Goal: Task Accomplishment & Management: Complete application form

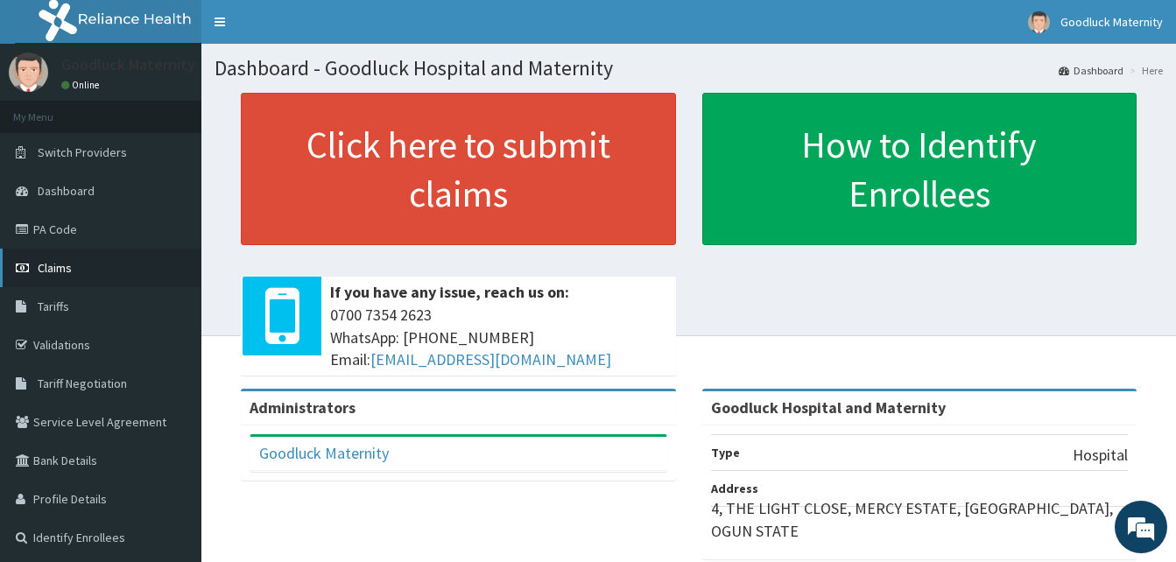
click at [57, 258] on link "Claims" at bounding box center [100, 268] width 201 height 39
click at [38, 237] on link "PA Code" at bounding box center [100, 229] width 201 height 39
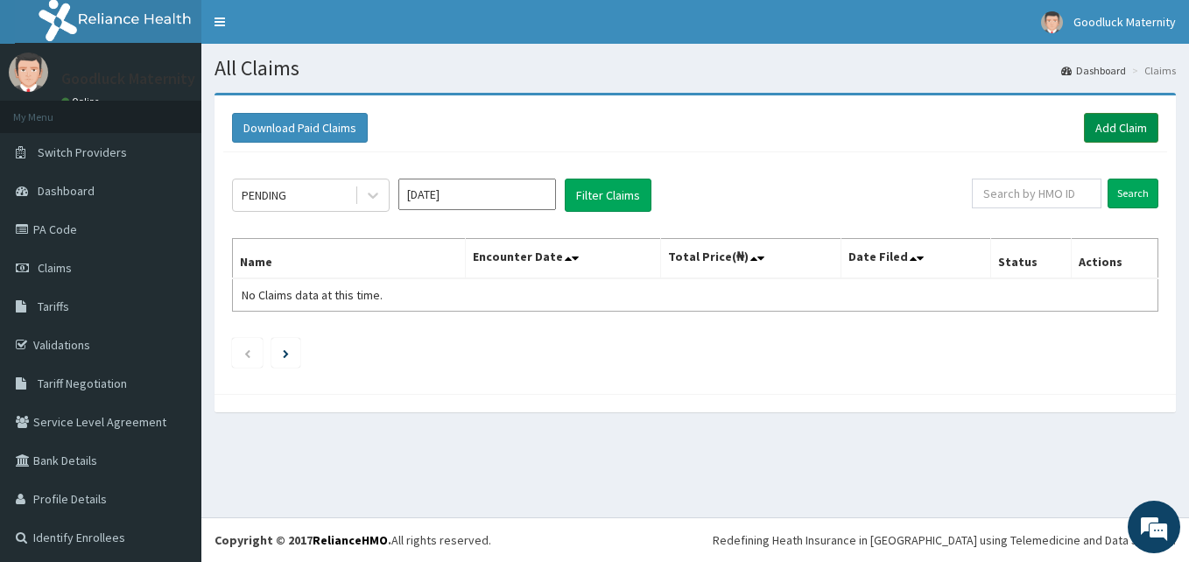
click at [1092, 123] on link "Add Claim" at bounding box center [1121, 128] width 74 height 30
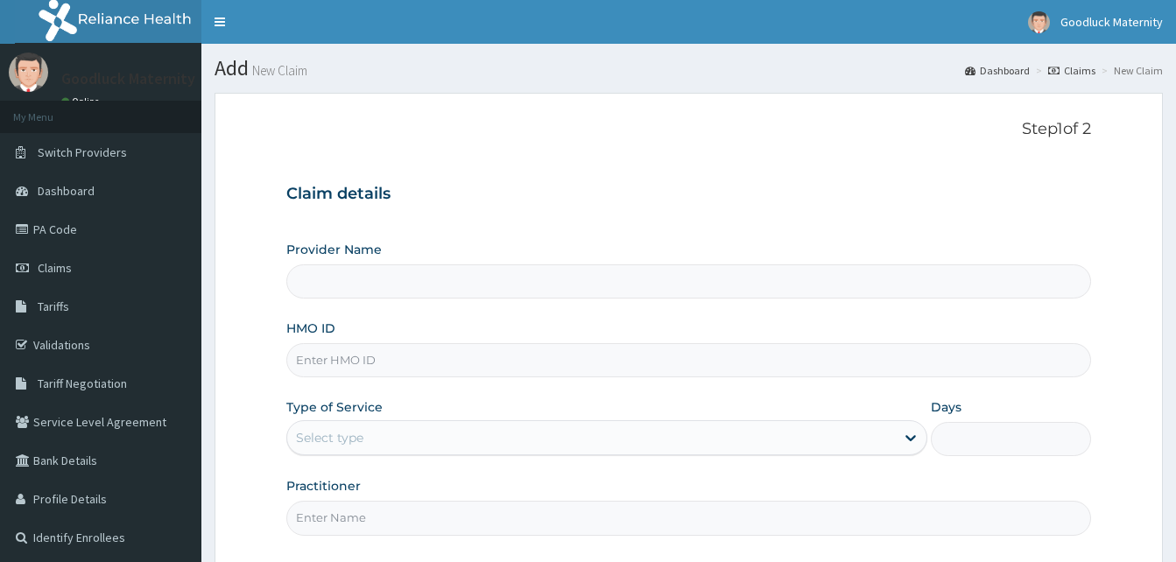
click at [364, 358] on input "HMO ID" at bounding box center [688, 360] width 805 height 34
type input "Goodluck Hospital and Maternity"
paste input "PNG/10097/C"
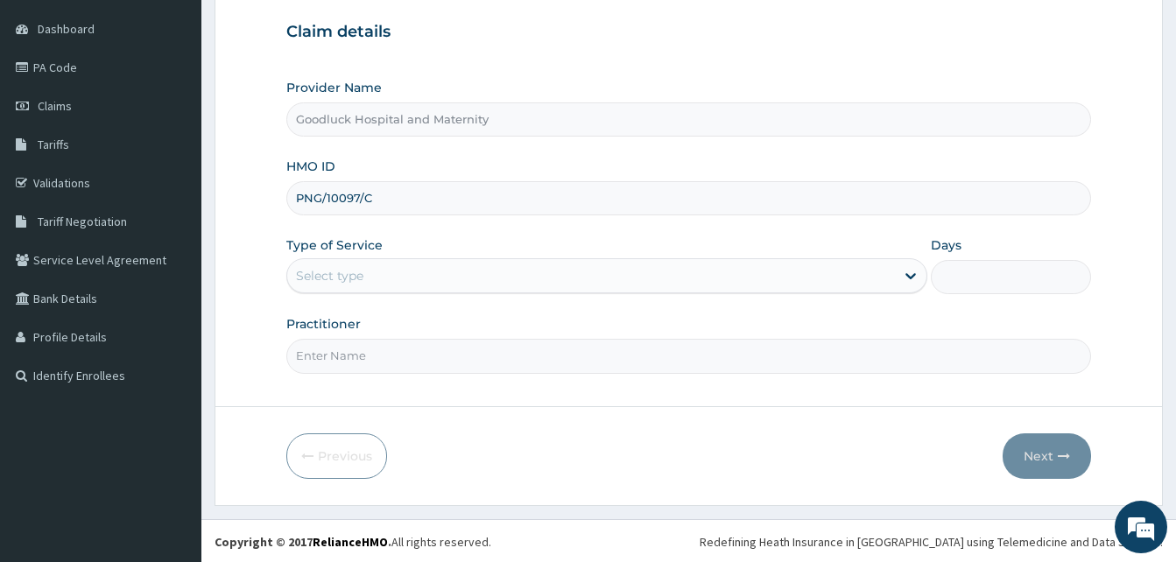
scroll to position [164, 0]
type input "PNG/10097/C"
click at [393, 274] on div "Select type" at bounding box center [591, 274] width 608 height 28
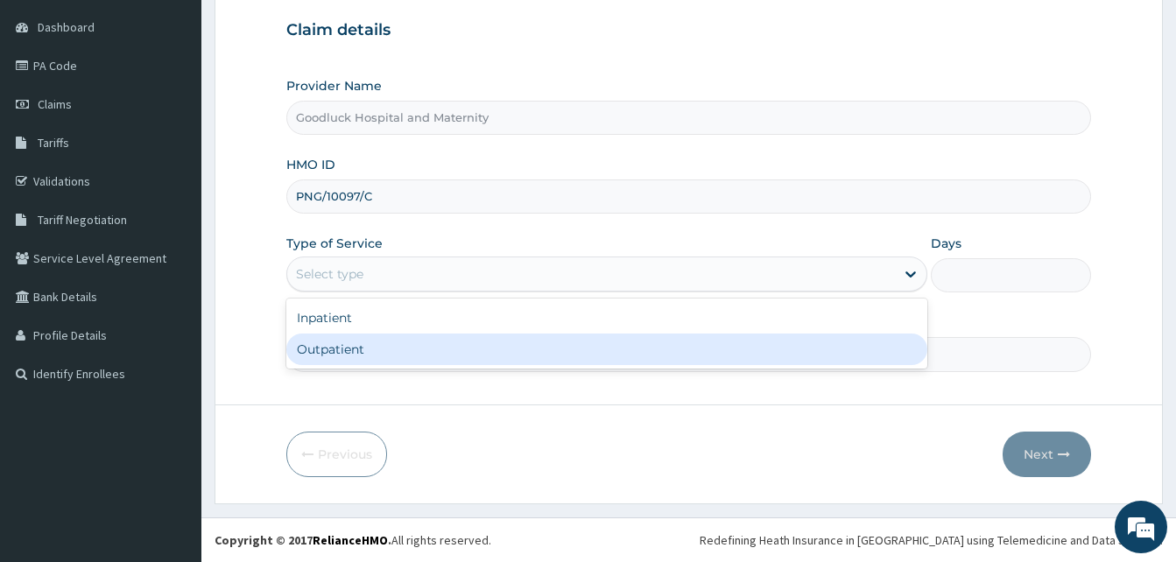
click at [348, 355] on div "Outpatient" at bounding box center [606, 350] width 641 height 32
type input "1"
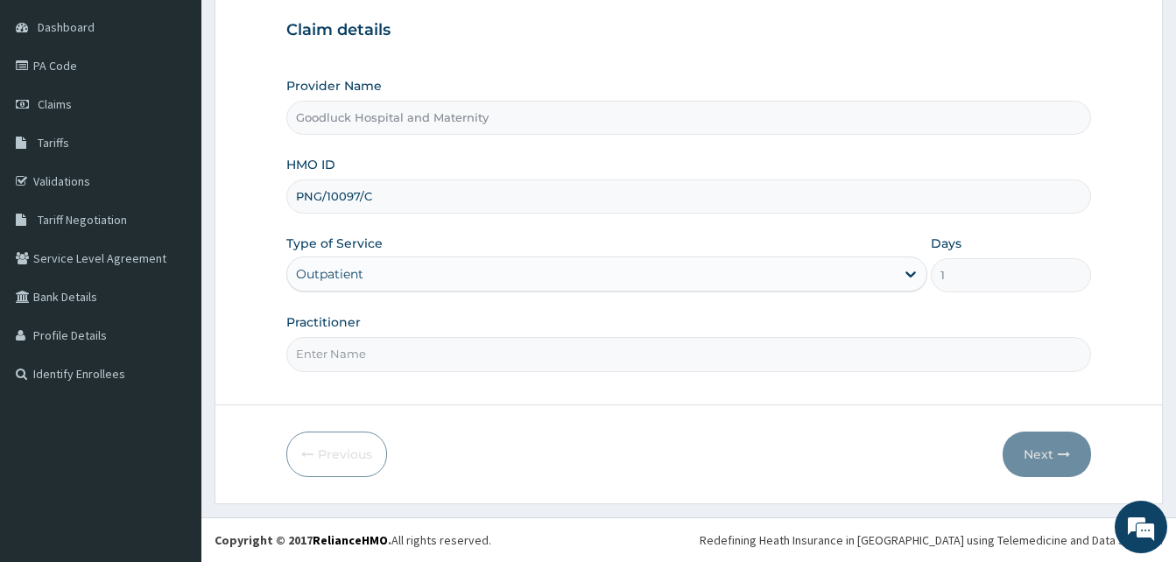
click at [354, 362] on input "Practitioner" at bounding box center [688, 354] width 805 height 34
type input "DR."
click at [1051, 460] on button "Next" at bounding box center [1046, 455] width 88 height 46
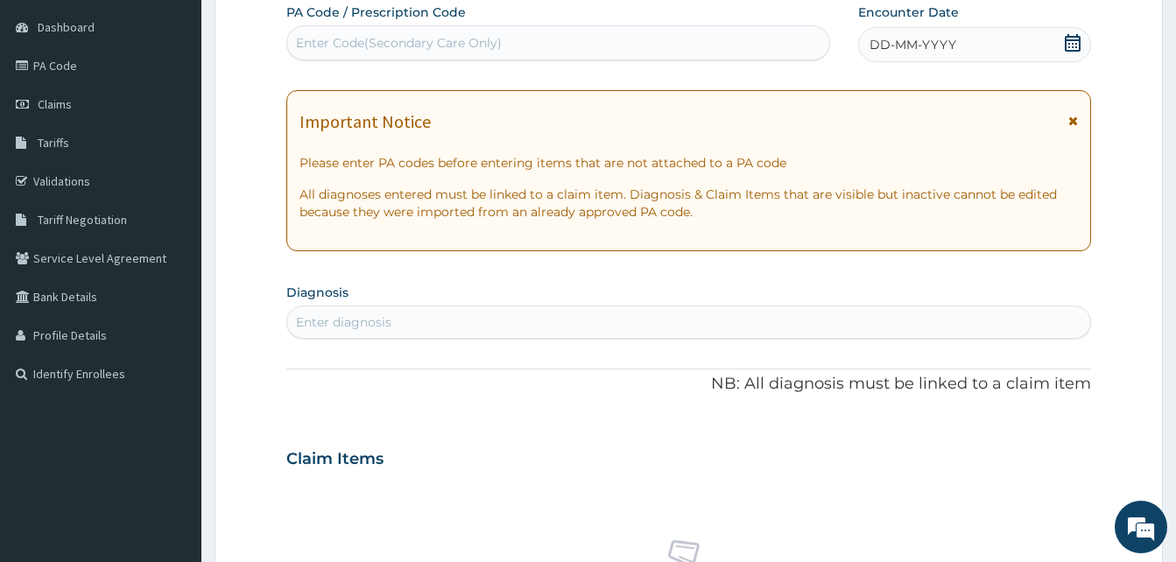
drag, startPoint x: 1075, startPoint y: 119, endPoint x: 993, endPoint y: 88, distance: 87.8
click at [1075, 118] on icon at bounding box center [1073, 121] width 10 height 12
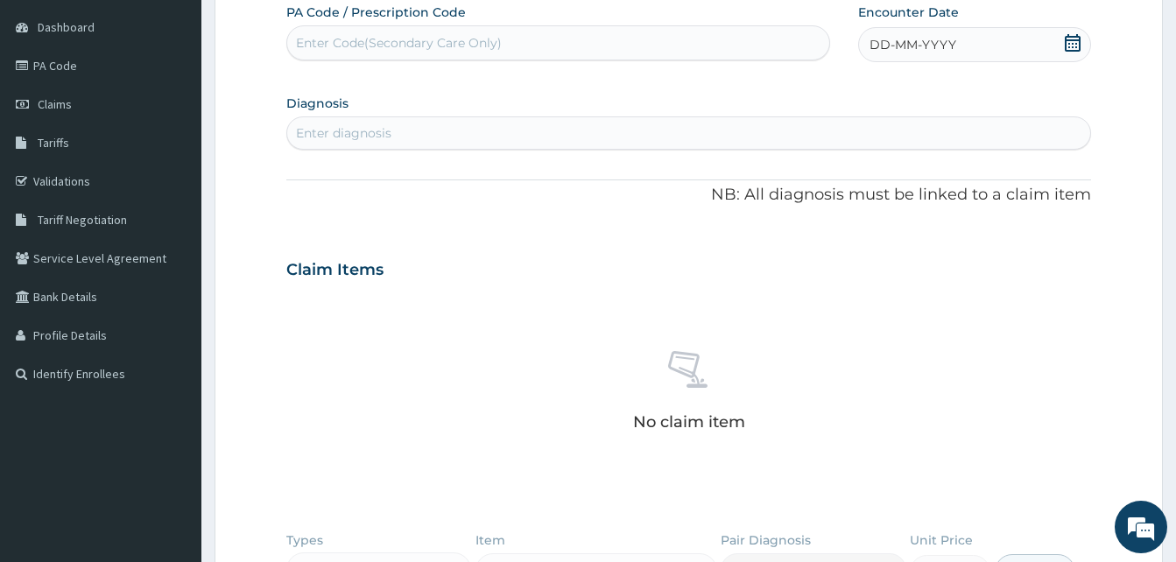
scroll to position [0, 0]
click at [904, 53] on span "DD-MM-YYYY" at bounding box center [912, 45] width 87 height 18
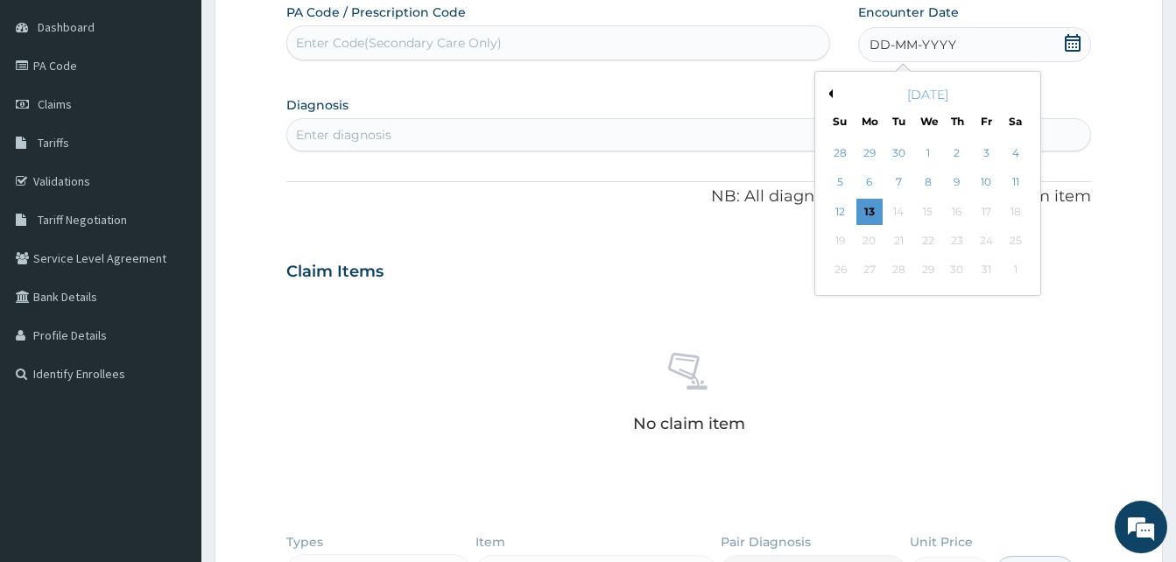
click at [405, 39] on div "Enter Code(Secondary Care Only)" at bounding box center [399, 43] width 206 height 18
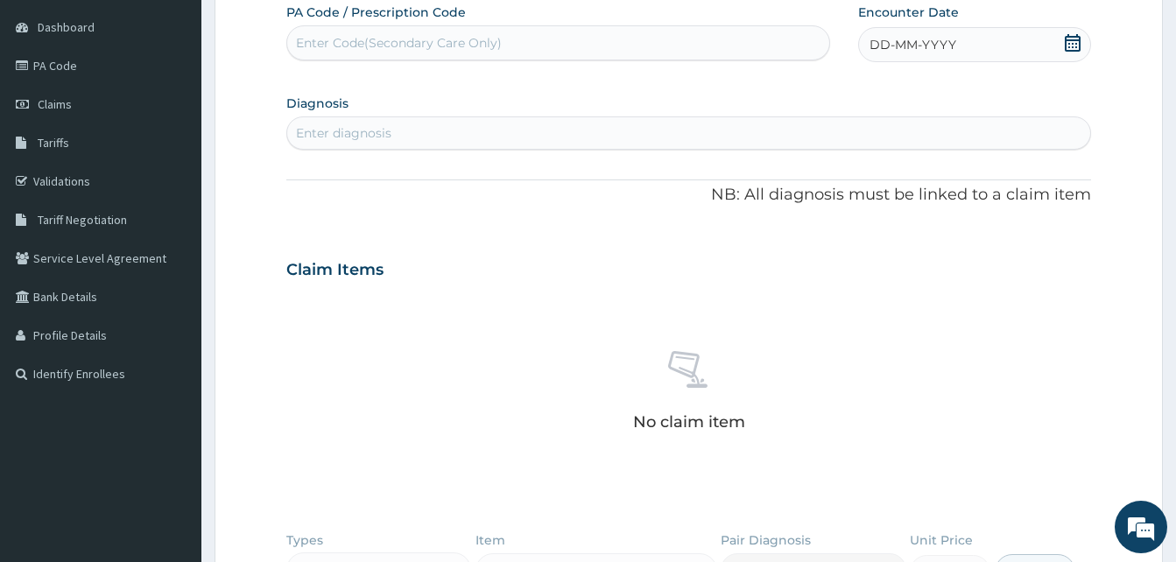
paste input "PA/B8724B"
type input "PA/B8724B"
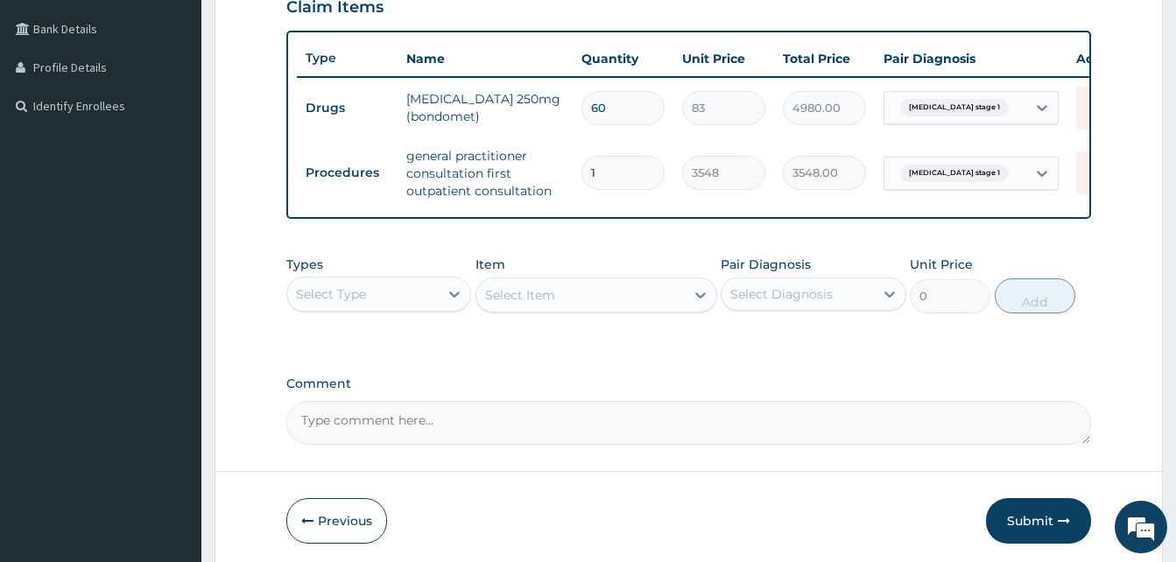
scroll to position [511, 0]
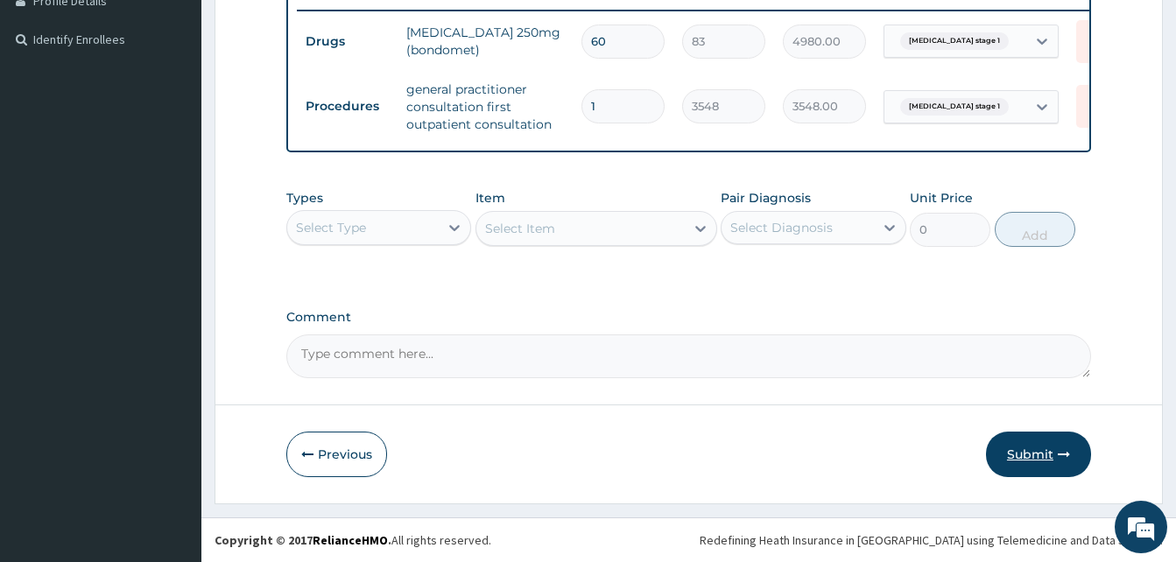
click at [1037, 456] on button "Submit" at bounding box center [1038, 455] width 105 height 46
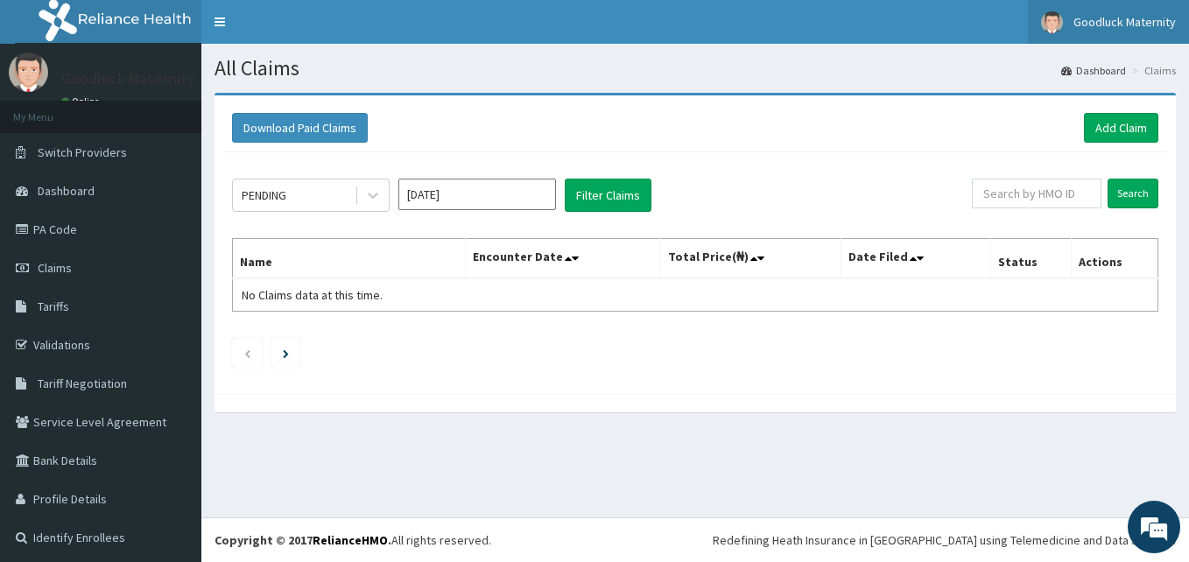
click at [1118, 28] on span "Goodluck Maternity" at bounding box center [1124, 22] width 102 height 16
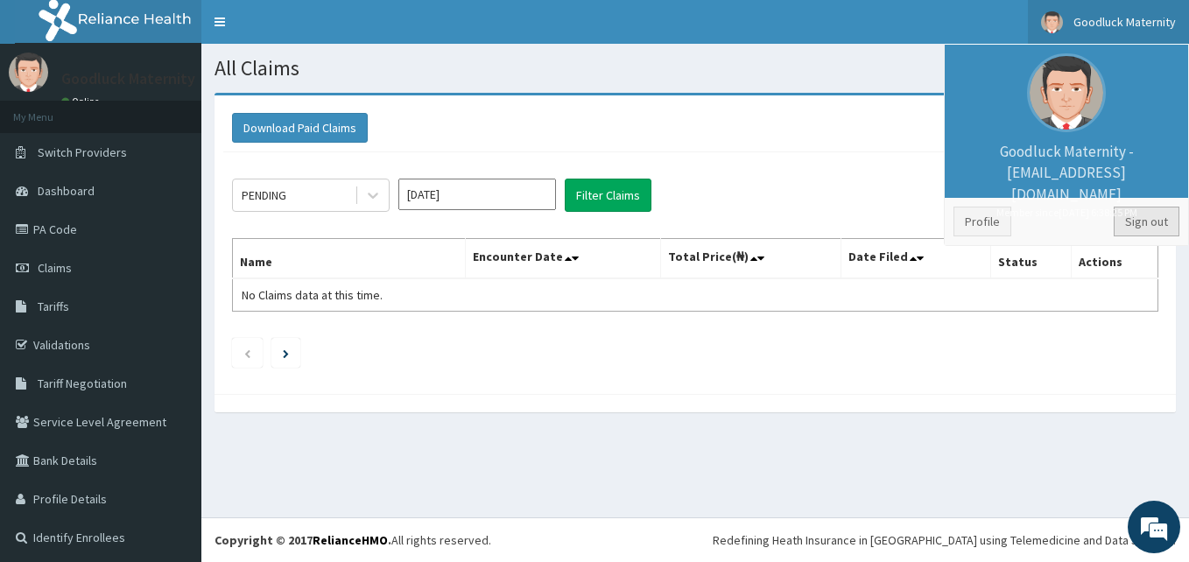
click at [1132, 215] on link "Sign out" at bounding box center [1147, 222] width 66 height 30
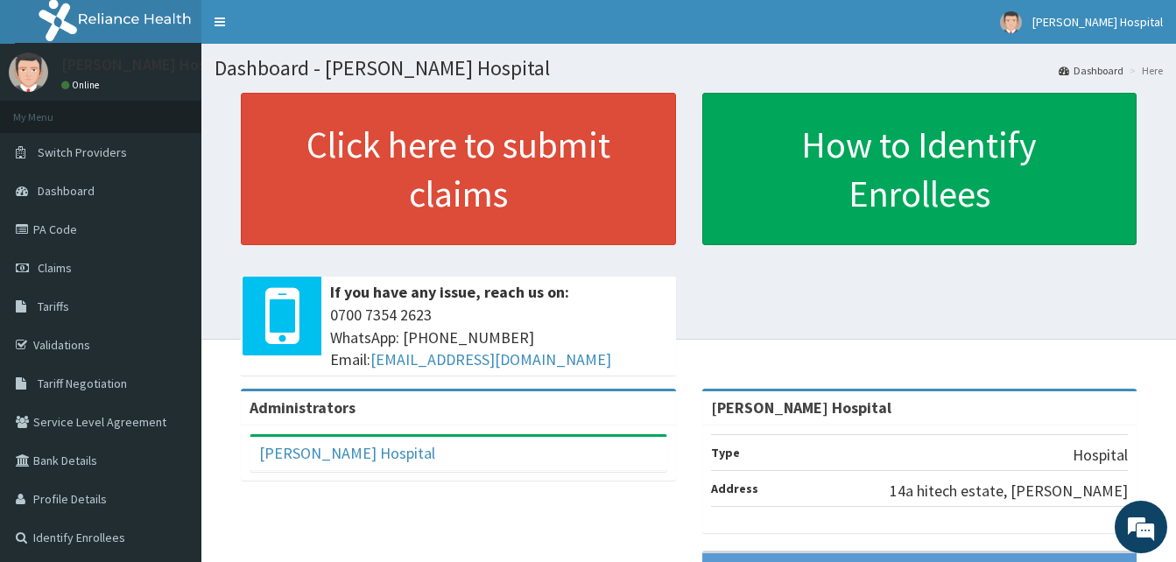
drag, startPoint x: 46, startPoint y: 268, endPoint x: 174, endPoint y: 123, distance: 193.5
click at [46, 267] on span "Claims" at bounding box center [55, 268] width 34 height 16
click at [57, 230] on link "PA Code" at bounding box center [100, 229] width 201 height 39
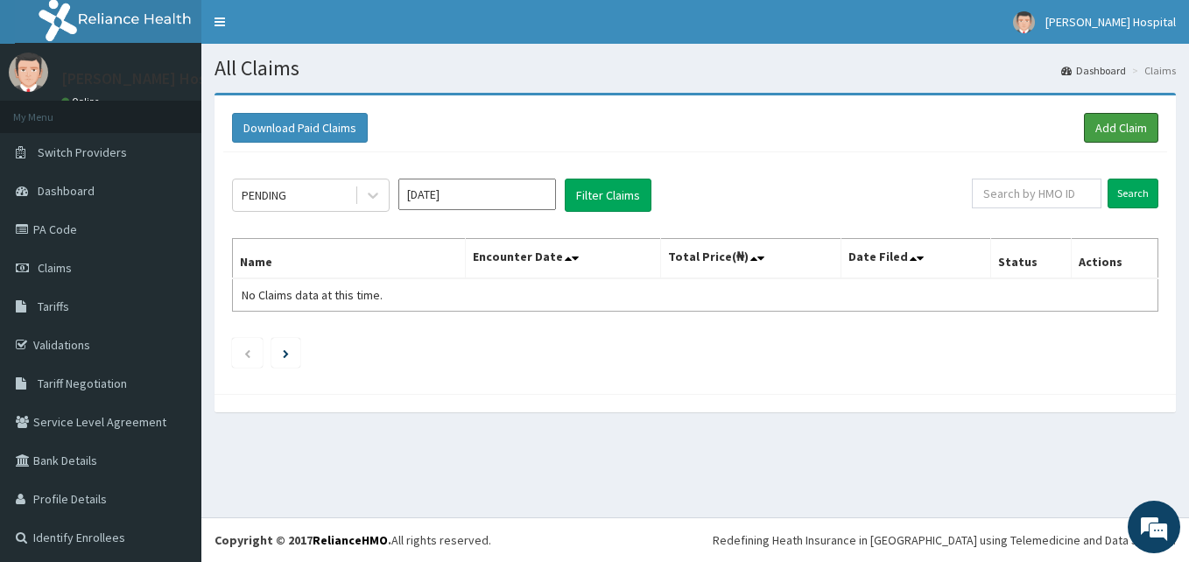
drag, startPoint x: 1095, startPoint y: 128, endPoint x: 1059, endPoint y: 171, distance: 55.9
click at [1096, 128] on link "Add Claim" at bounding box center [1121, 128] width 74 height 30
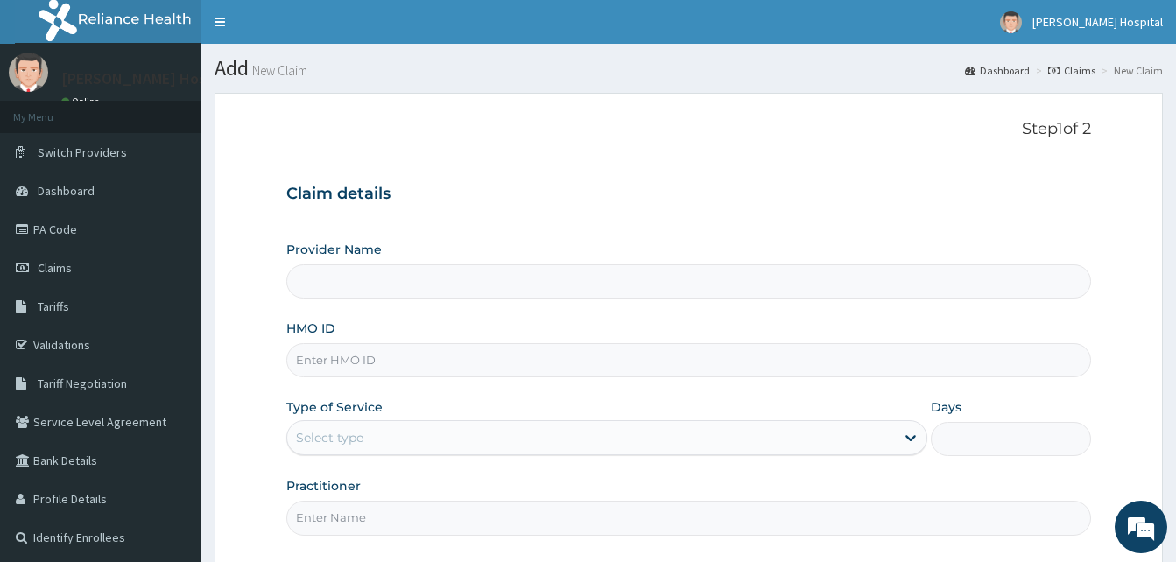
click at [350, 359] on input "HMO ID" at bounding box center [688, 360] width 805 height 34
type input "[PERSON_NAME] Hospital"
paste input "LTI/10289/A"
type input "LTI/10289/A"
click at [352, 448] on div "Select type" at bounding box center [591, 438] width 608 height 28
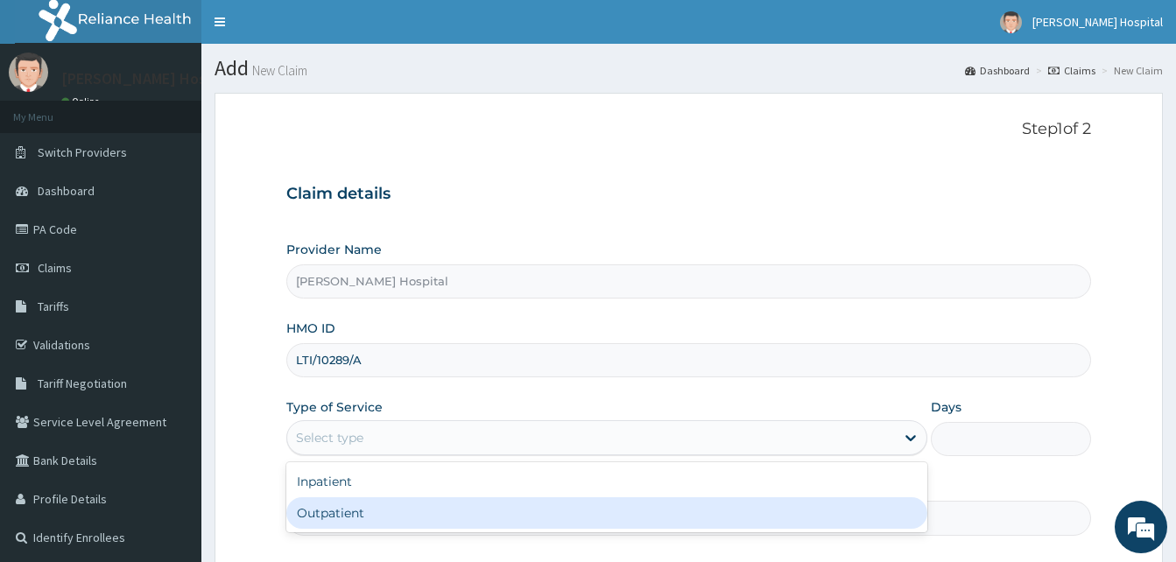
click at [342, 507] on div "Outpatient" at bounding box center [606, 513] width 641 height 32
type input "1"
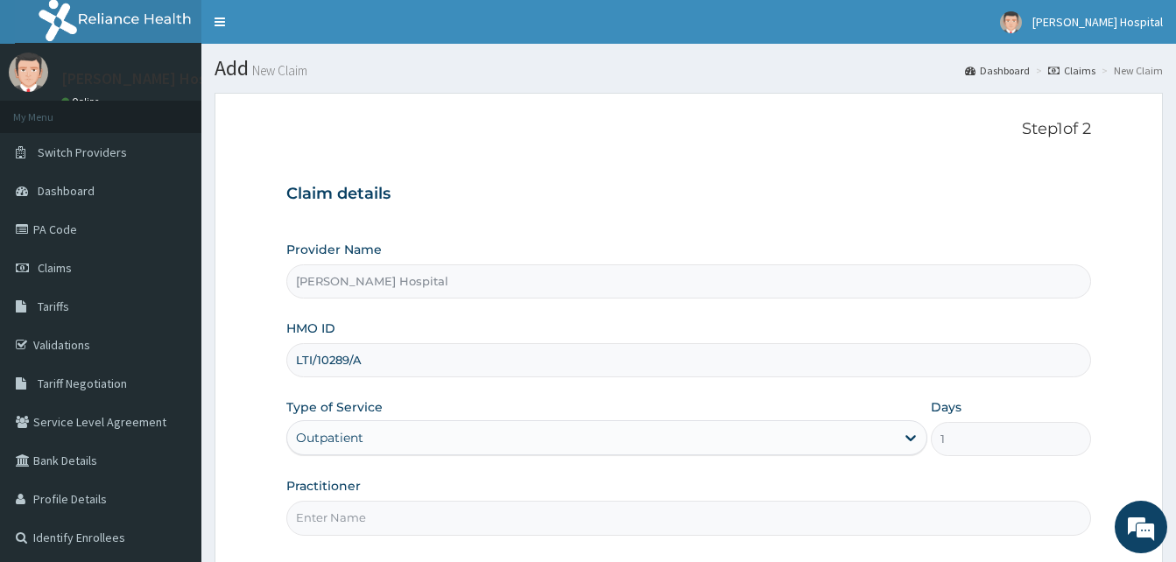
click at [372, 517] on input "Practitioner" at bounding box center [688, 518] width 805 height 34
type input "GP"
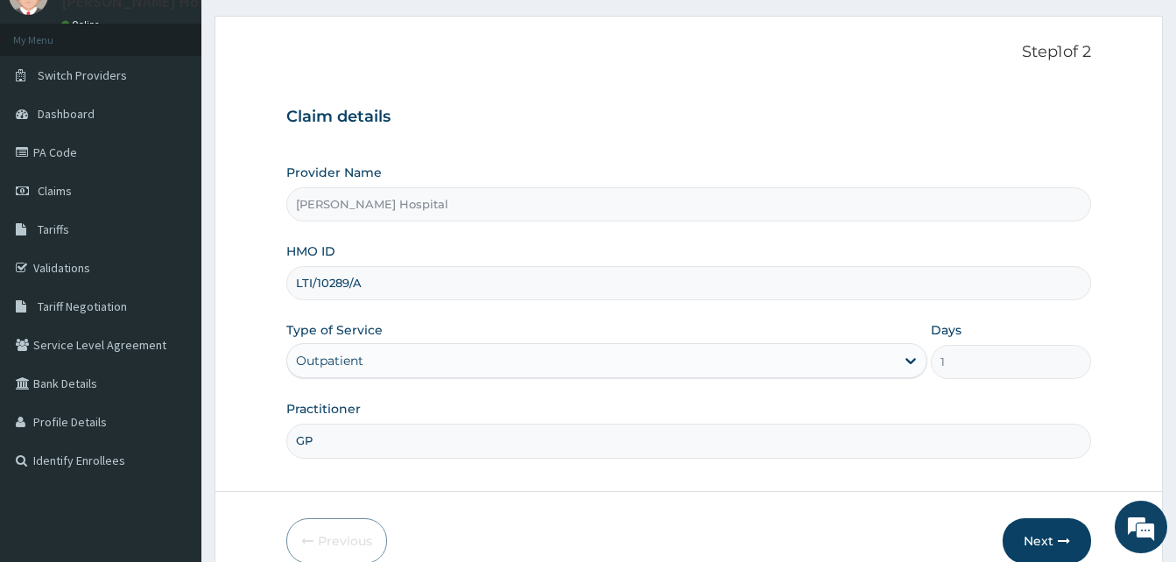
scroll to position [164, 0]
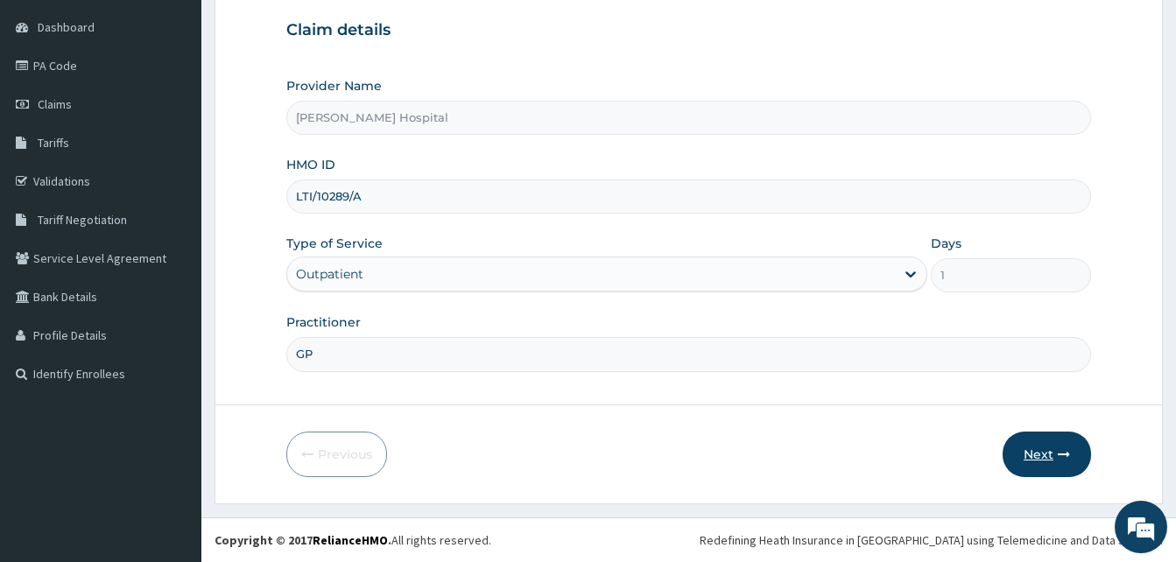
click at [1031, 456] on button "Next" at bounding box center [1046, 455] width 88 height 46
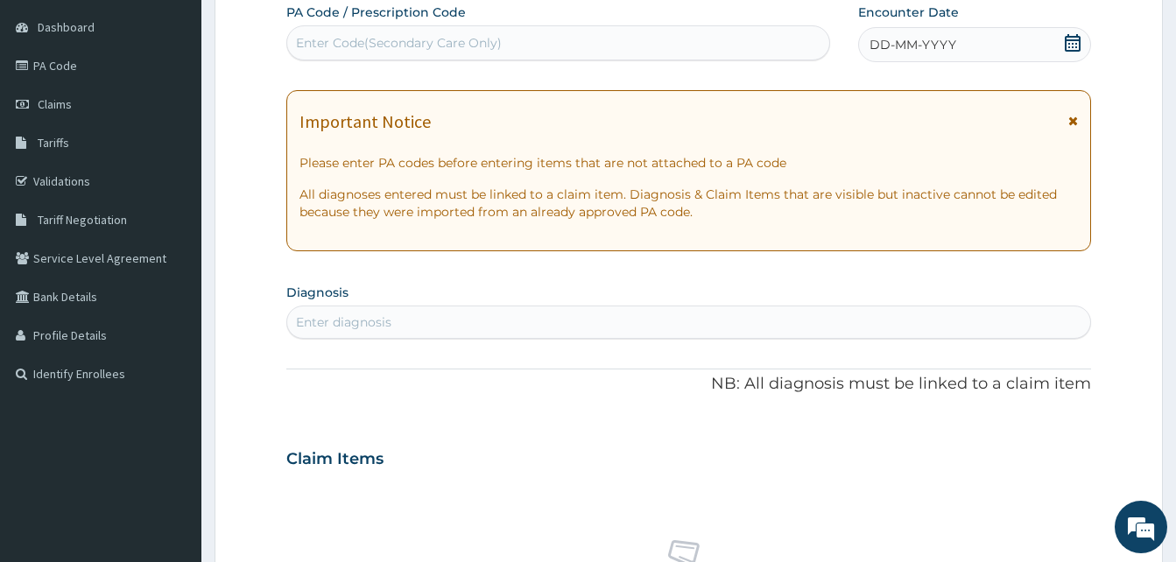
click at [1073, 122] on icon at bounding box center [1073, 121] width 10 height 12
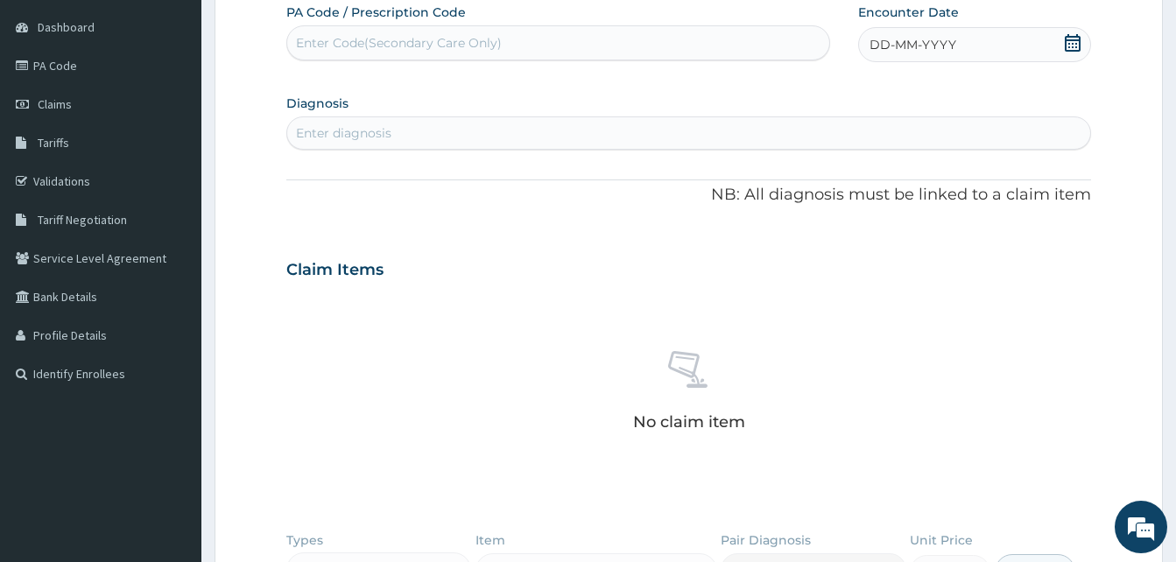
scroll to position [0, 0]
click at [379, 39] on div "Enter Code(Secondary Care Only)" at bounding box center [399, 43] width 206 height 18
paste input "PA/A331C3"
type input "PA/A331C3"
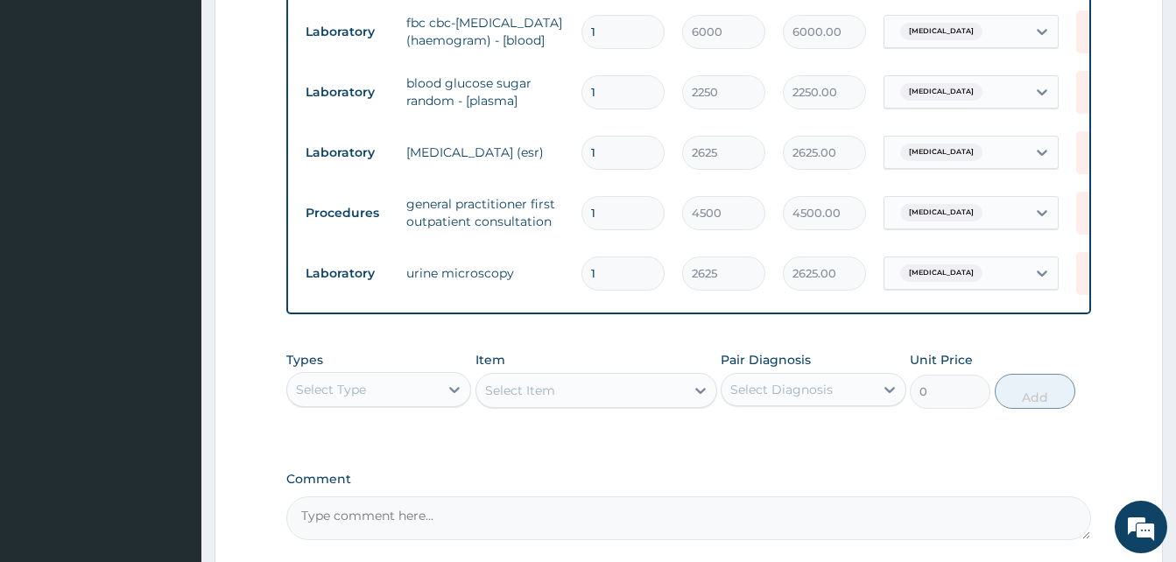
scroll to position [570, 0]
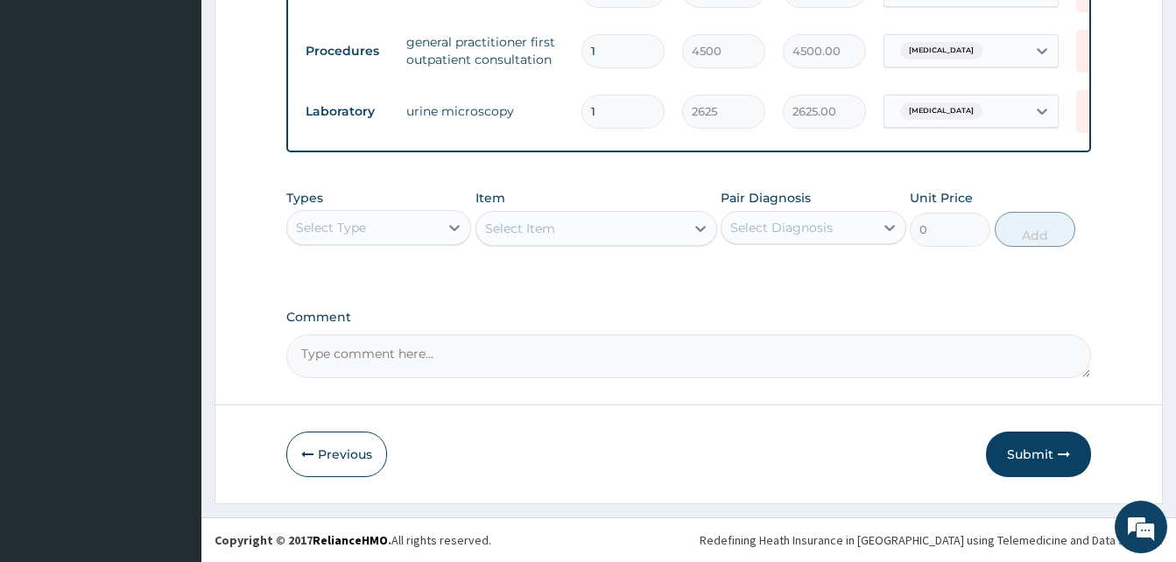
click at [1038, 457] on button "Submit" at bounding box center [1038, 455] width 105 height 46
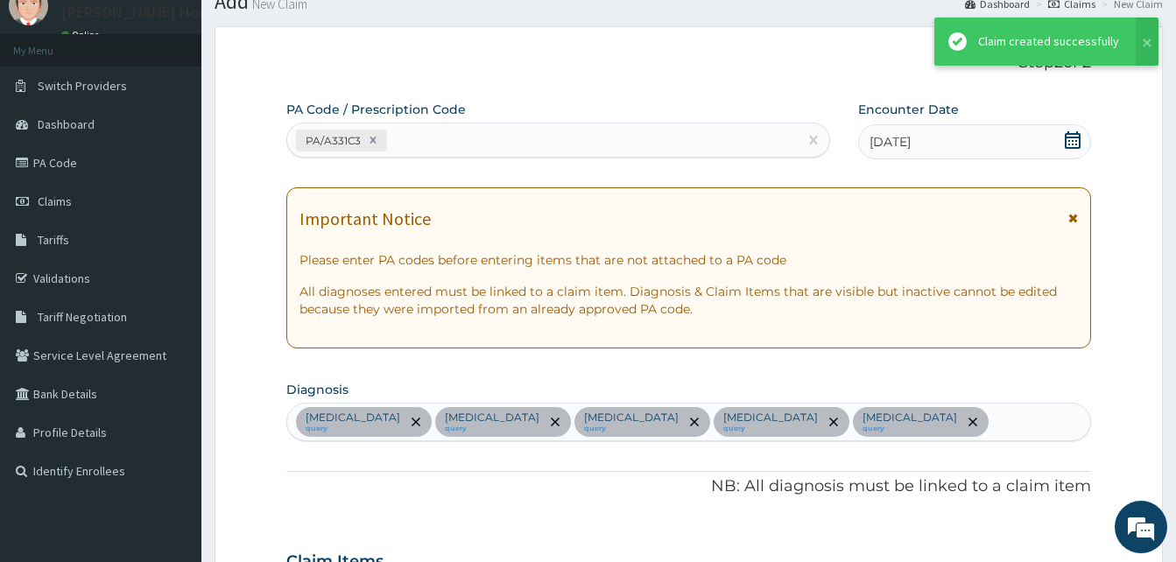
scroll to position [753, 0]
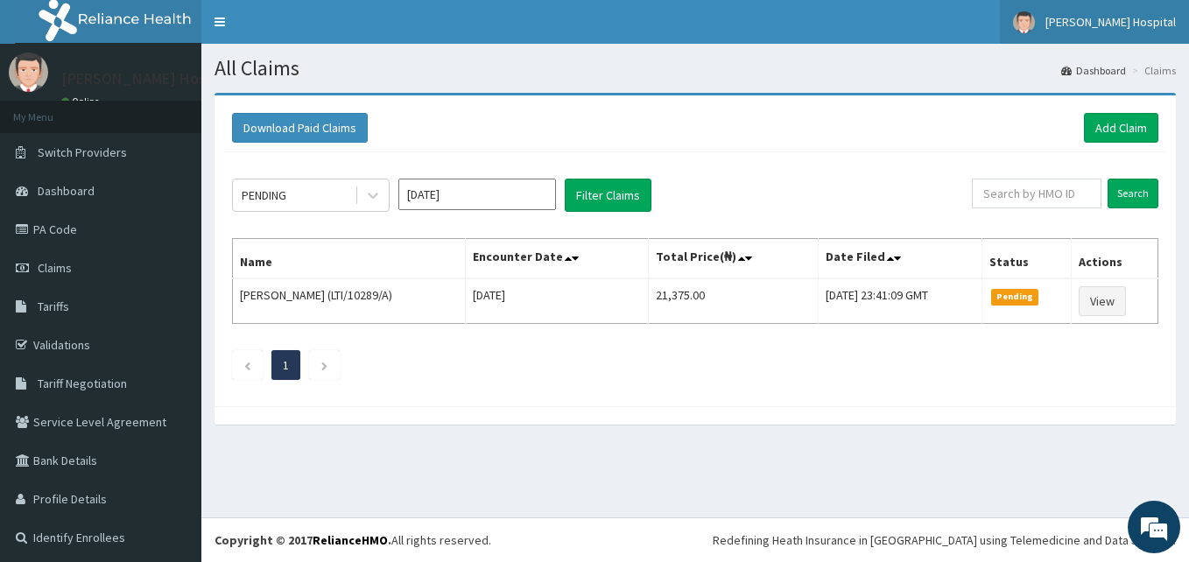
click at [1110, 21] on span "[PERSON_NAME] Hospital" at bounding box center [1110, 22] width 130 height 16
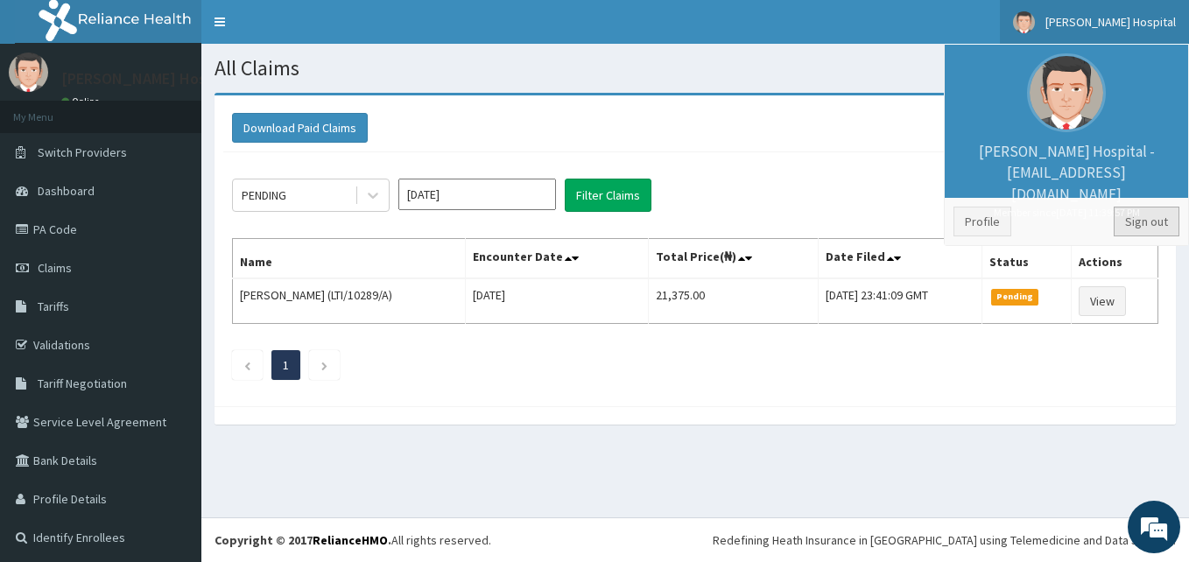
click at [1127, 226] on link "Sign out" at bounding box center [1147, 222] width 66 height 30
